Goal: Transaction & Acquisition: Subscribe to service/newsletter

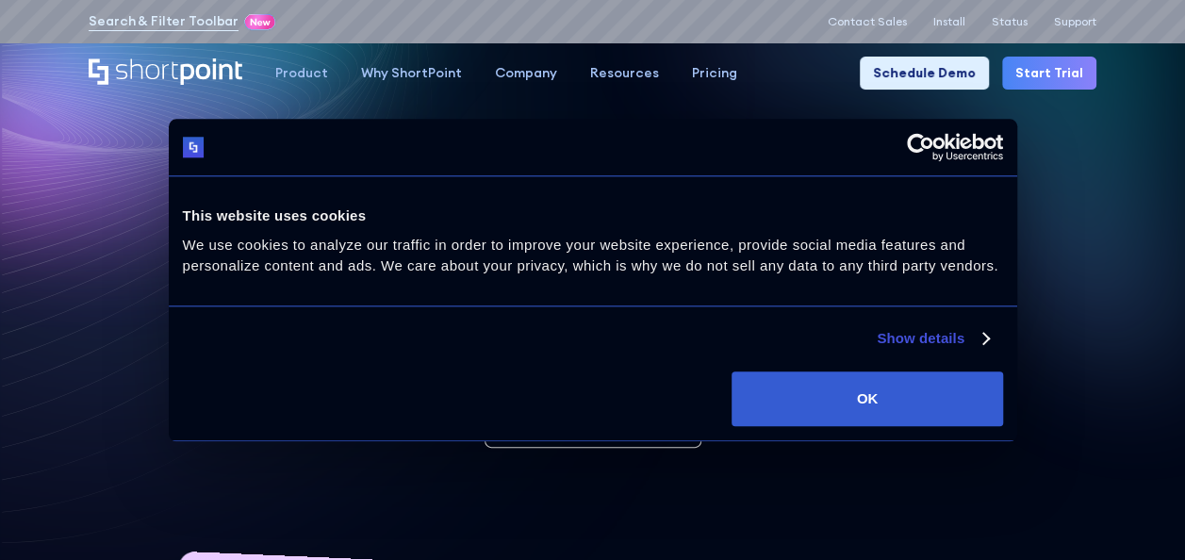
scroll to position [283, 0]
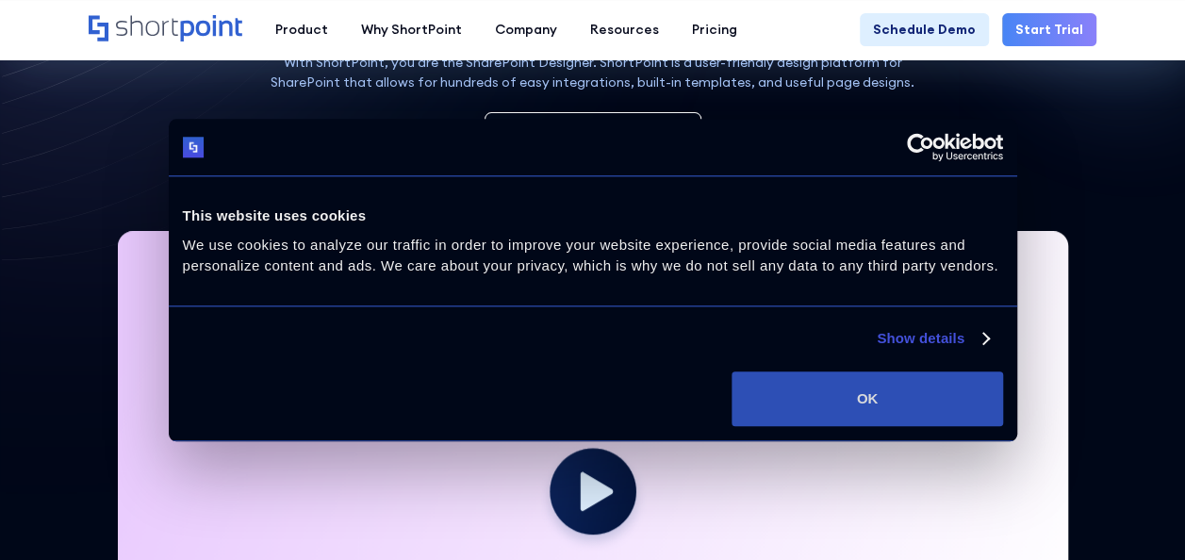
click at [899, 392] on button "OK" at bounding box center [867, 398] width 271 height 55
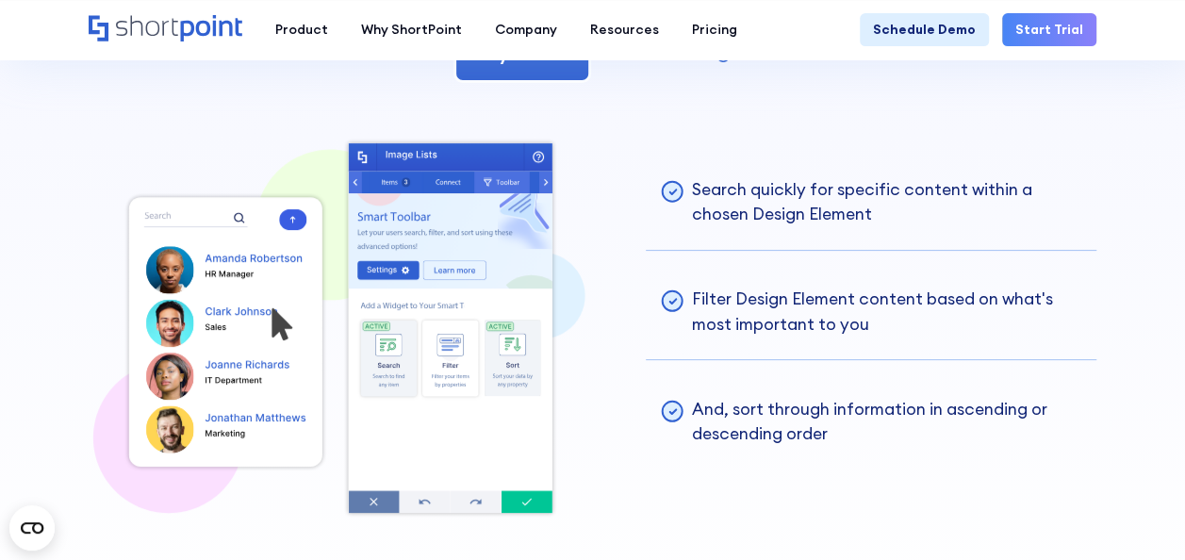
scroll to position [3676, 0]
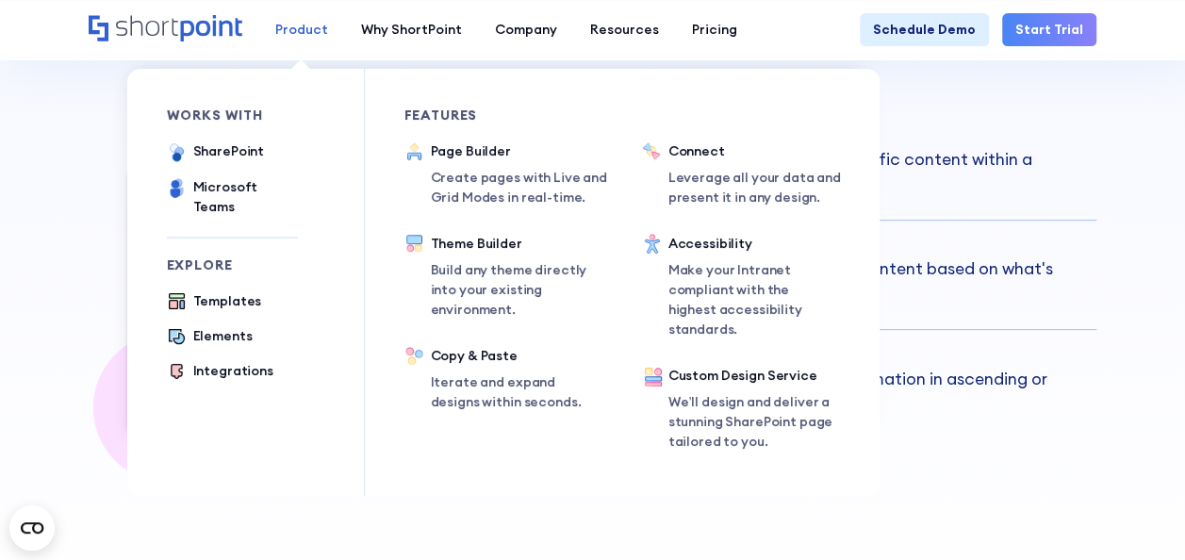
click at [292, 32] on div "Product" at bounding box center [301, 30] width 53 height 20
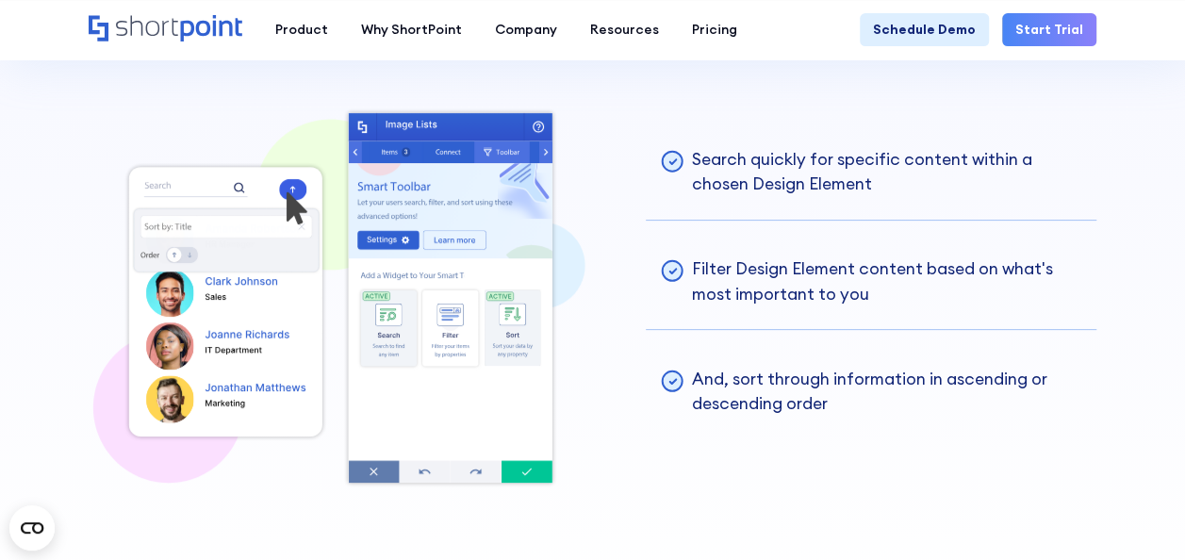
click at [156, 30] on icon "Home" at bounding box center [166, 28] width 154 height 26
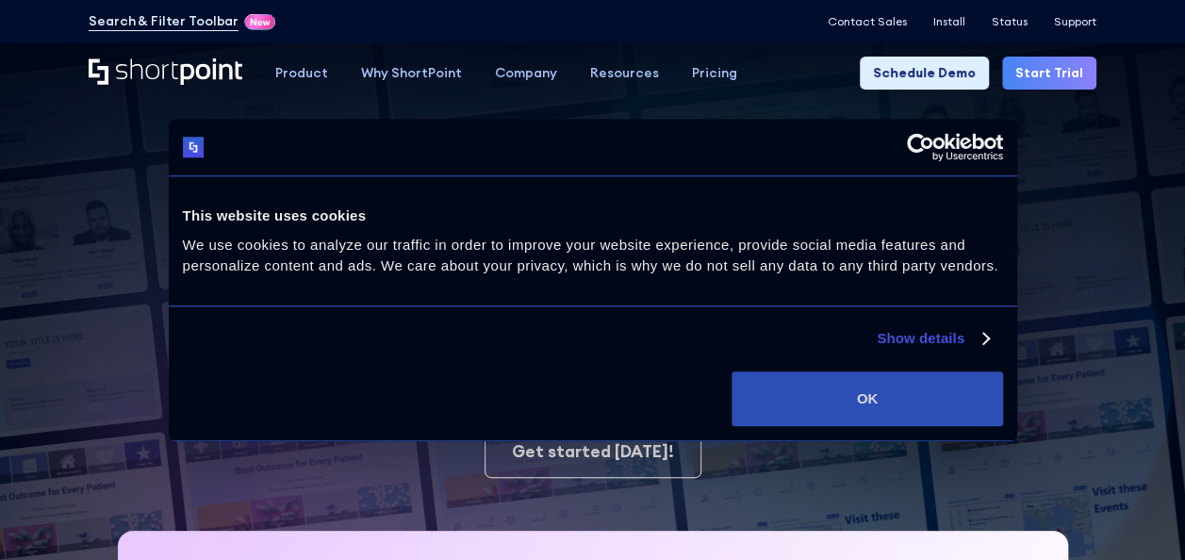
click at [959, 407] on button "OK" at bounding box center [867, 398] width 271 height 55
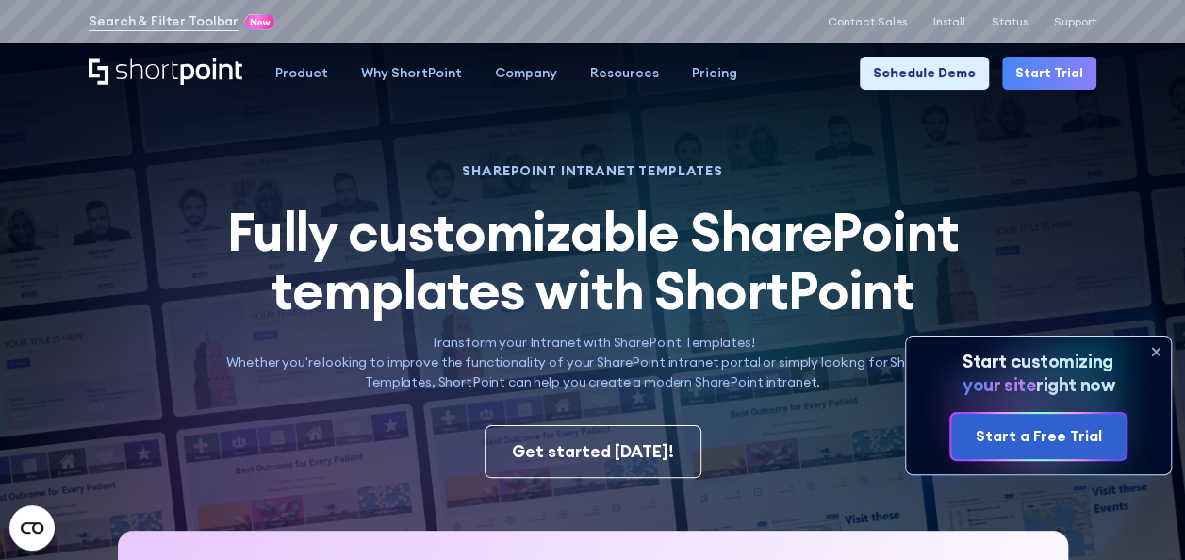
click at [1163, 354] on icon at bounding box center [1156, 352] width 30 height 30
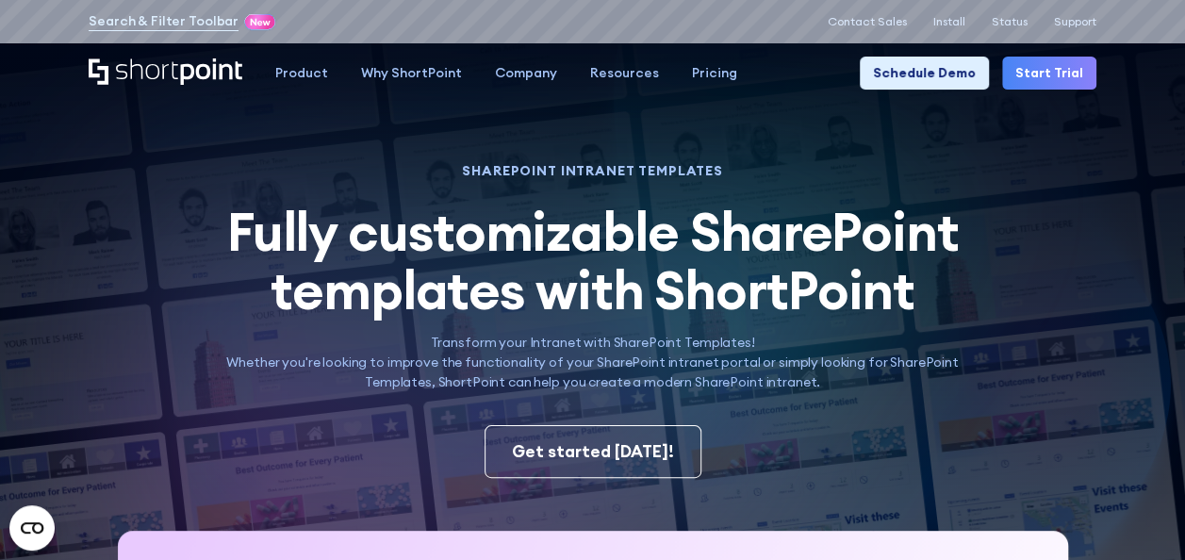
click at [179, 81] on icon "Home" at bounding box center [166, 71] width 154 height 26
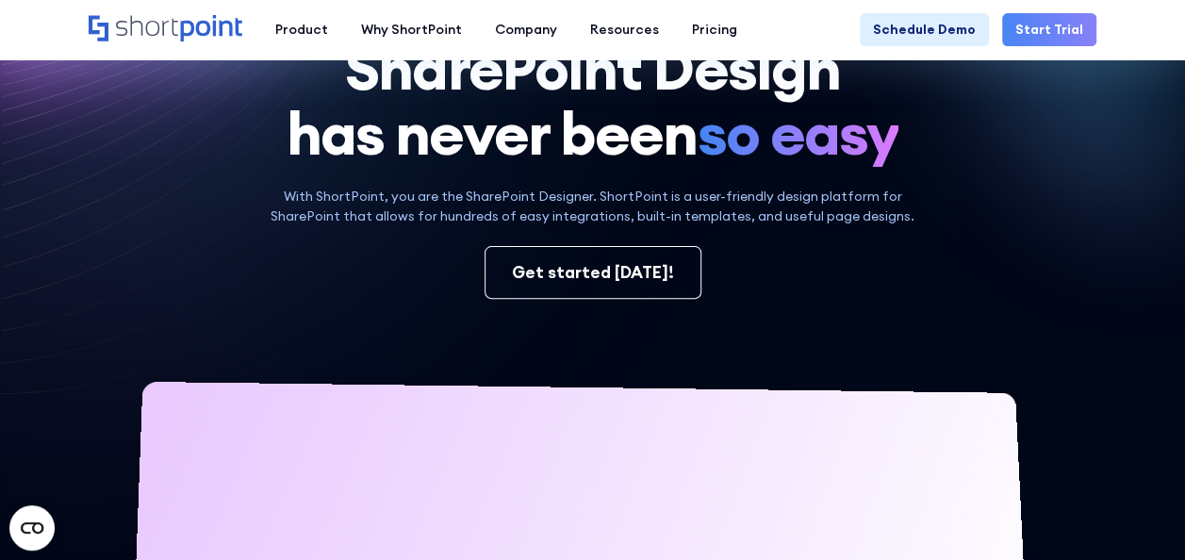
scroll to position [189, 0]
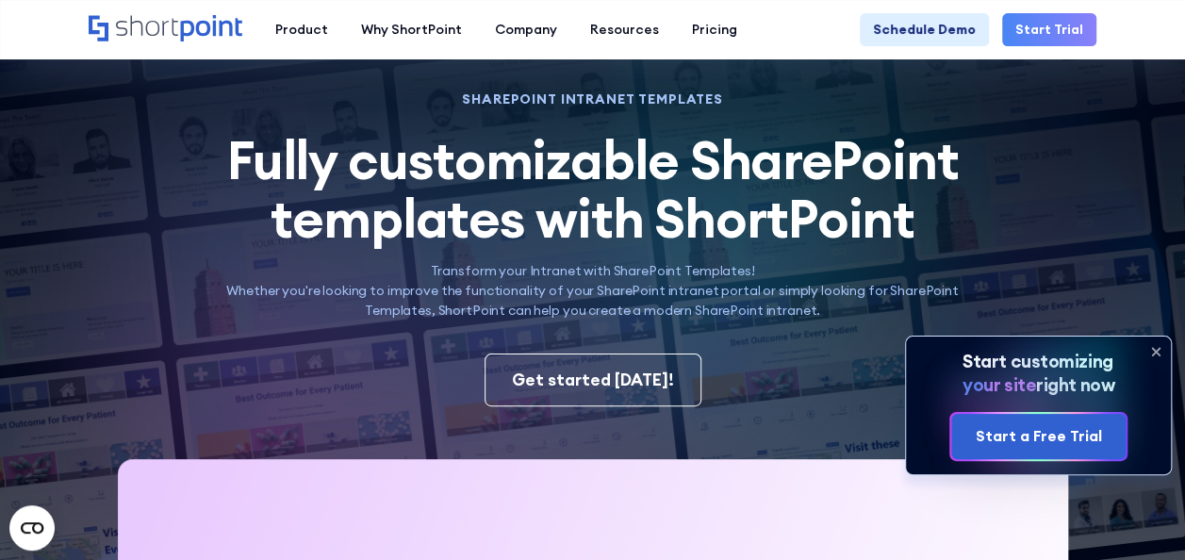
scroll to position [189, 0]
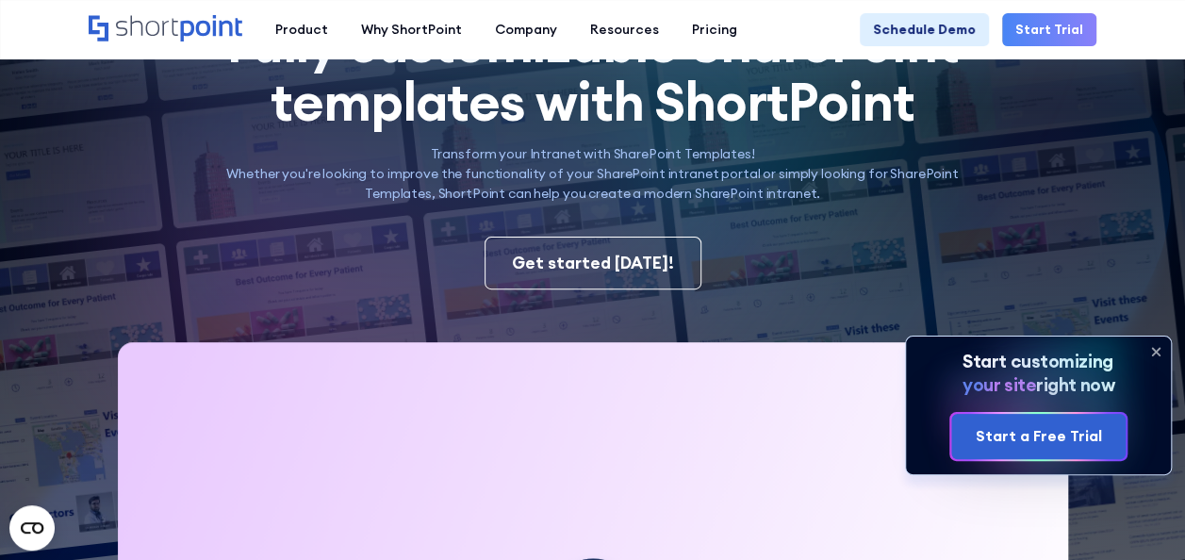
click at [1153, 343] on icon at bounding box center [1156, 352] width 30 height 30
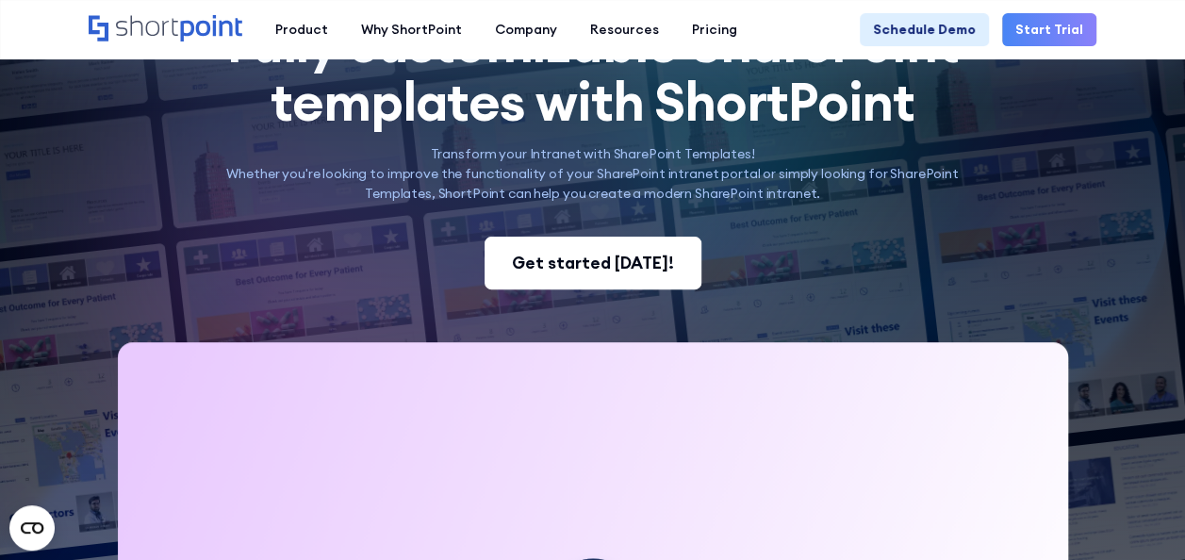
click at [562, 253] on div "Get started [DATE]!" at bounding box center [593, 263] width 162 height 25
